Goal: Use online tool/utility: Utilize a website feature to perform a specific function

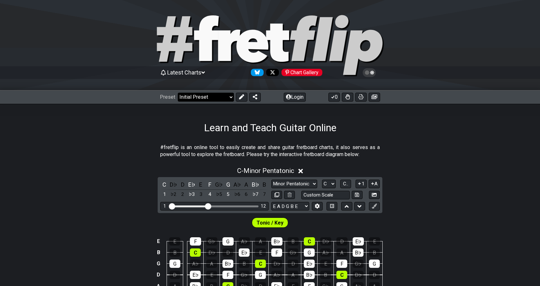
click at [224, 98] on select "Welcome to #fretflip! Initial Preset Custom Preset Minor Pentatonic Major Penta…" at bounding box center [206, 97] width 56 height 9
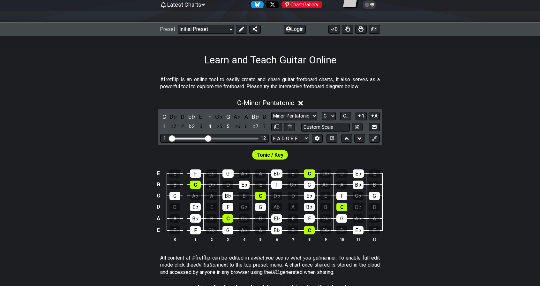
scroll to position [66, 0]
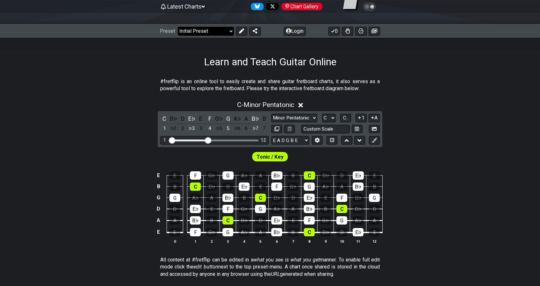
click at [230, 31] on select "Welcome to #fretflip! Initial Preset Custom Preset Minor Pentatonic Major Penta…" at bounding box center [206, 31] width 56 height 9
click at [359, 65] on div "Learn and Teach Guitar Online" at bounding box center [270, 53] width 540 height 30
click at [307, 119] on select "Minor Pentatonic Click to edit Minor Pentatonic Major Pentatonic Minor Blues Ma…" at bounding box center [294, 118] width 46 height 9
click at [271, 114] on select "Minor Pentatonic Click to edit Minor Pentatonic Major Pentatonic Minor Blues Ma…" at bounding box center [294, 118] width 46 height 9
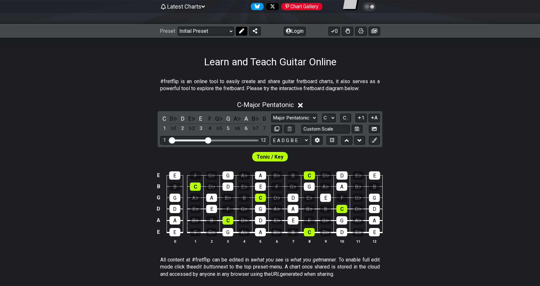
click at [241, 32] on icon at bounding box center [241, 30] width 5 height 5
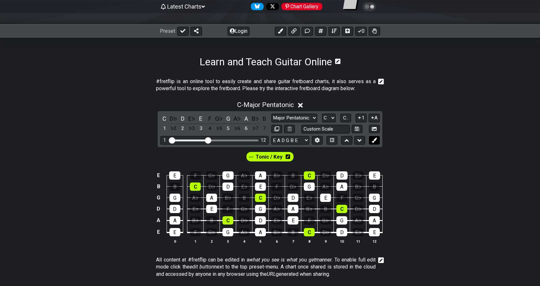
click at [374, 138] on icon at bounding box center [373, 140] width 5 height 5
click at [375, 141] on icon at bounding box center [373, 140] width 5 height 5
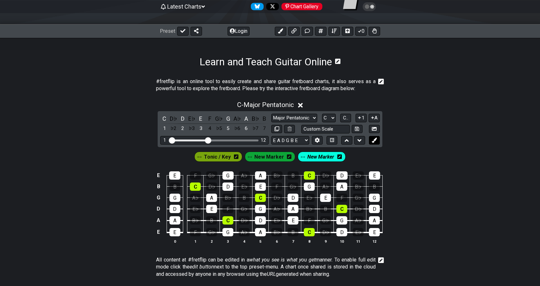
click at [375, 141] on icon at bounding box center [373, 140] width 5 height 5
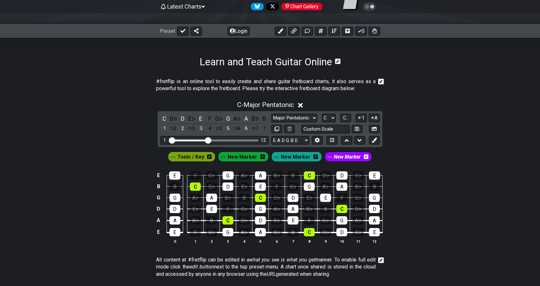
click at [337, 158] on span "New Marker" at bounding box center [347, 156] width 27 height 9
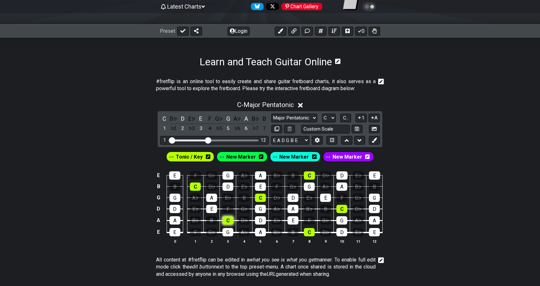
click at [226, 222] on div "C" at bounding box center [227, 221] width 11 height 8
click at [232, 220] on div "C" at bounding box center [227, 221] width 11 height 8
click at [231, 220] on div "C" at bounding box center [227, 221] width 11 height 8
click at [341, 158] on span "New Marker" at bounding box center [347, 156] width 30 height 9
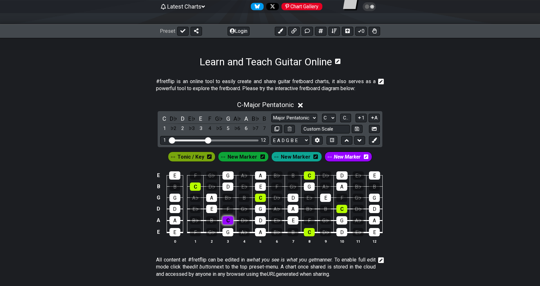
click at [228, 220] on div "C" at bounding box center [227, 221] width 11 height 8
click at [258, 210] on div "G" at bounding box center [260, 209] width 11 height 8
click at [229, 186] on div "D" at bounding box center [227, 187] width 11 height 8
click at [263, 176] on div "A" at bounding box center [260, 176] width 11 height 8
click at [165, 119] on div "C" at bounding box center [164, 118] width 8 height 9
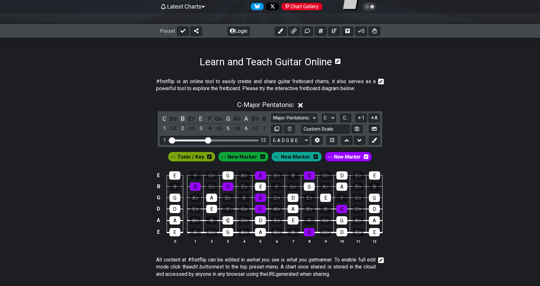
click at [182, 119] on div "D" at bounding box center [182, 118] width 8 height 9
click at [198, 118] on div "E" at bounding box center [200, 118] width 8 height 9
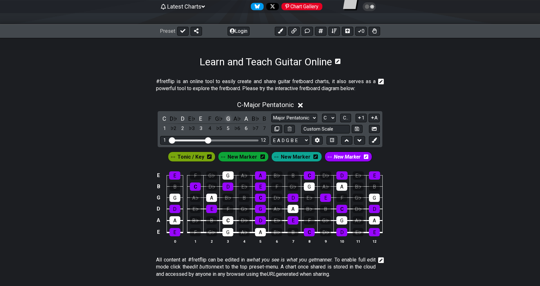
click at [225, 118] on div "G" at bounding box center [228, 118] width 8 height 9
click at [244, 117] on div "A" at bounding box center [246, 118] width 8 height 9
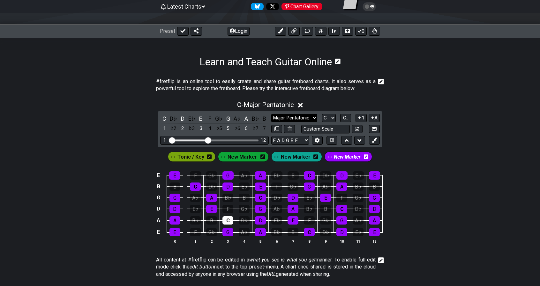
click at [294, 121] on select "Minor Pentatonic Click to edit Minor Pentatonic Major Pentatonic Minor Blues Ma…" at bounding box center [294, 118] width 46 height 9
select select "Minor Pentatonic"
click at [271, 114] on select "Minor Pentatonic Click to edit Minor Pentatonic Major Pentatonic Minor Blues Ma…" at bounding box center [294, 118] width 46 height 9
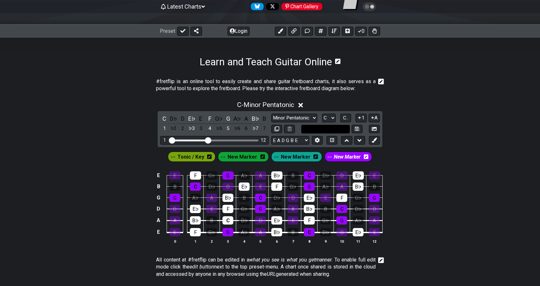
click at [317, 129] on input "text" at bounding box center [325, 129] width 48 height 9
type input "Custom Scale"
click at [301, 119] on select "Minor Pentatonic Click to edit Minor Pentatonic Major Pentatonic Minor Blues Ma…" at bounding box center [294, 118] width 46 height 9
click at [271, 114] on select "Minor Pentatonic Click to edit Minor Pentatonic Major Pentatonic Minor Blues Ma…" at bounding box center [294, 118] width 46 height 9
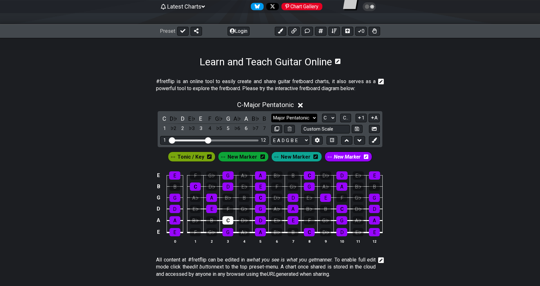
click at [298, 117] on select "Minor Pentatonic Click to edit Minor Pentatonic Major Pentatonic Minor Blues Ma…" at bounding box center [294, 118] width 46 height 9
click at [271, 114] on select "Minor Pentatonic Click to edit Minor Pentatonic Major Pentatonic Minor Blues Ma…" at bounding box center [294, 118] width 46 height 9
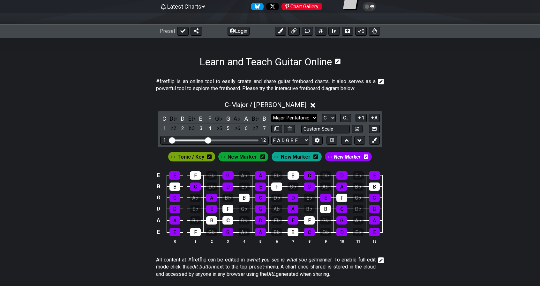
click at [296, 118] on select "Minor Pentatonic Click to edit Minor Pentatonic Major Pentatonic Minor Blues Ma…" at bounding box center [294, 118] width 46 height 9
select select "Major"
click at [271, 114] on select "Minor Pentatonic Click to edit Minor Pentatonic Major Pentatonic Minor Blues Ma…" at bounding box center [294, 118] width 46 height 9
